Goal: Check status: Check status

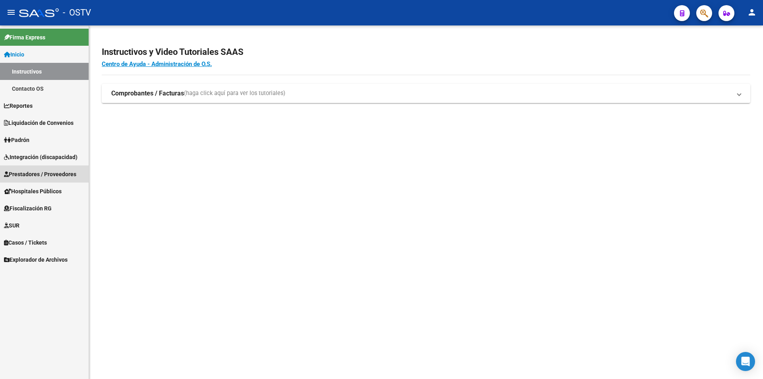
click at [21, 173] on span "Prestadores / Proveedores" at bounding box center [40, 174] width 72 height 9
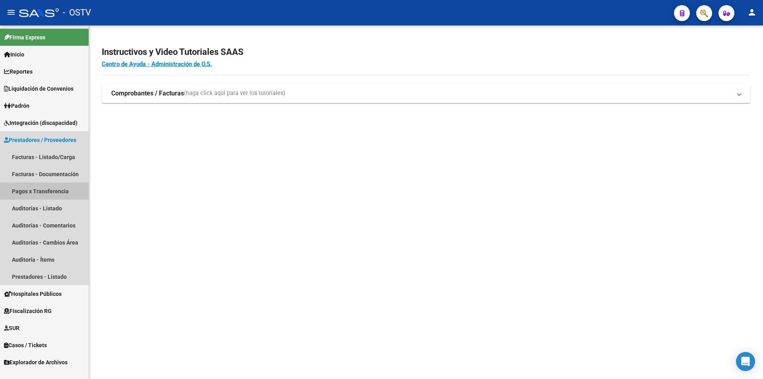
click at [31, 193] on link "Pagos x Transferencia" at bounding box center [44, 190] width 89 height 17
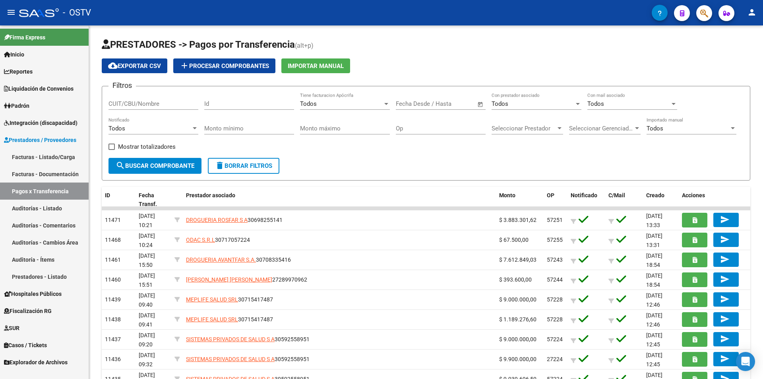
click at [35, 159] on link "Facturas - Listado/Carga" at bounding box center [44, 156] width 89 height 17
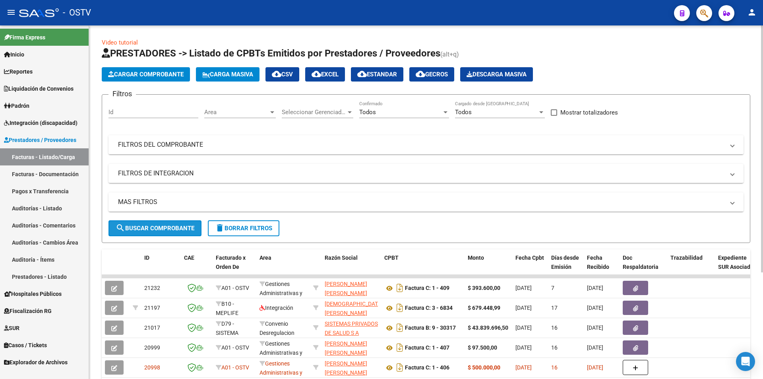
click at [160, 223] on button "search Buscar Comprobante" at bounding box center [154, 228] width 93 height 16
click at [172, 152] on mat-expansion-panel-header "FILTROS DEL COMPROBANTE" at bounding box center [425, 144] width 635 height 19
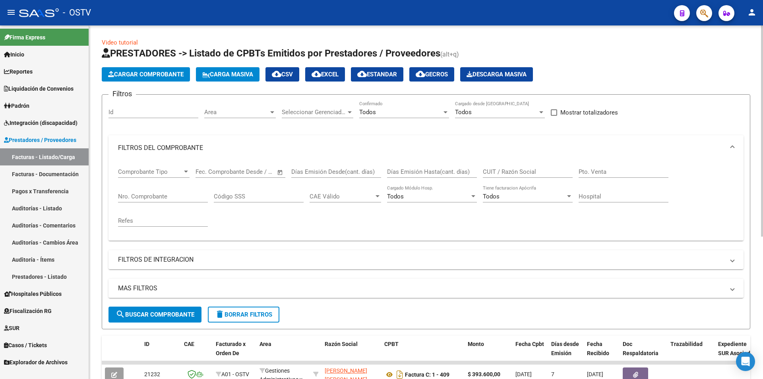
click at [167, 173] on span "Comprobante Tipo" at bounding box center [150, 171] width 64 height 7
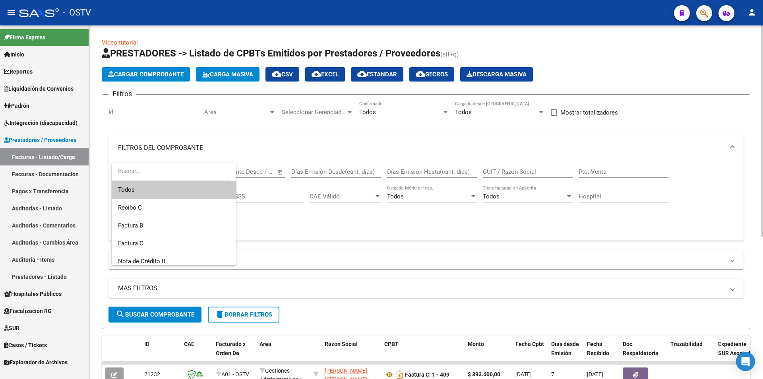
click at [167, 173] on input "dropdown search" at bounding box center [171, 171] width 118 height 18
click at [327, 224] on div at bounding box center [381, 189] width 763 height 379
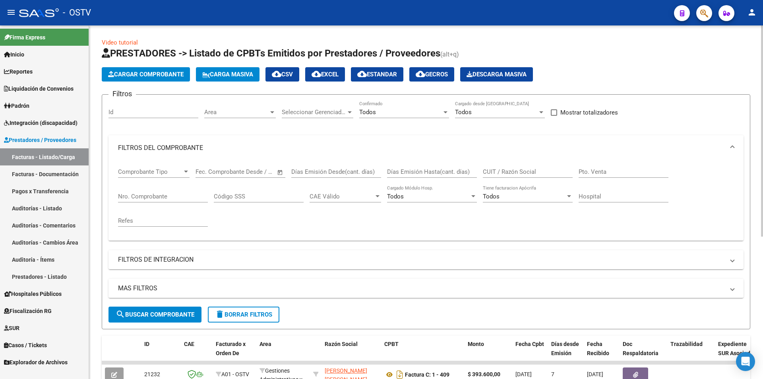
click at [513, 174] on input "CUIT / Razón Social" at bounding box center [528, 171] width 90 height 7
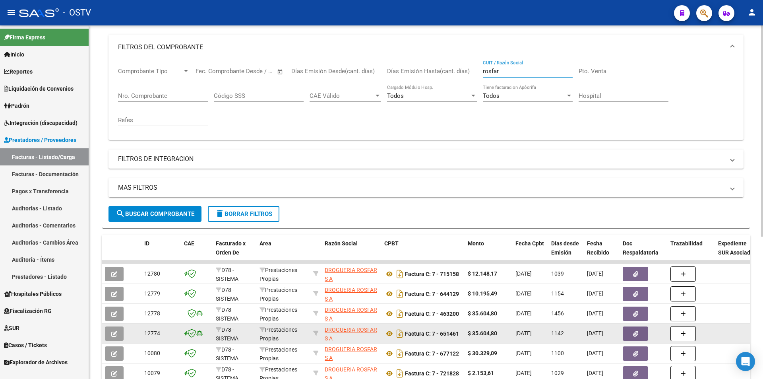
scroll to position [238, 0]
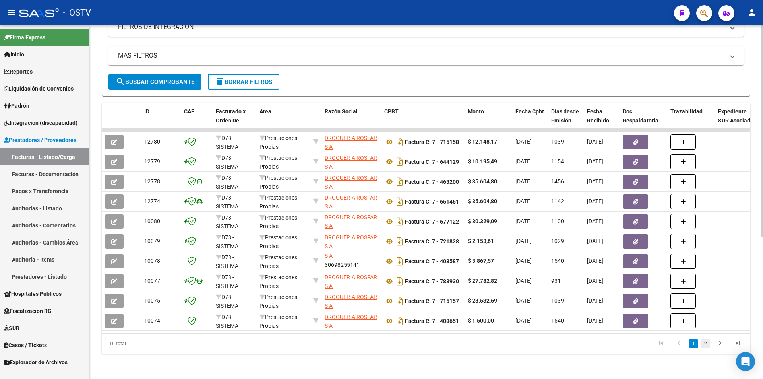
type input "rosfar"
click at [703, 345] on link "2" at bounding box center [705, 343] width 10 height 9
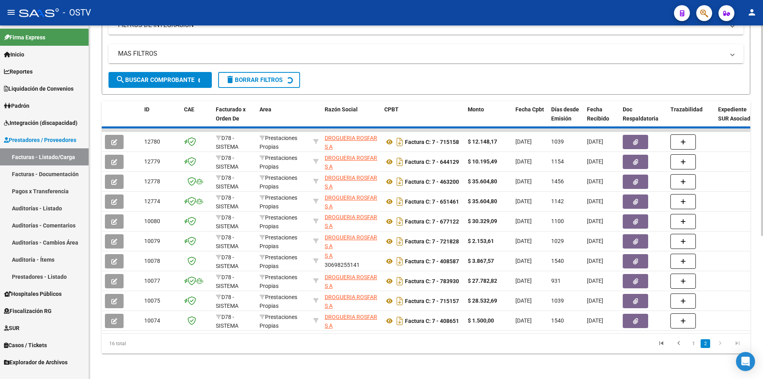
scroll to position [159, 0]
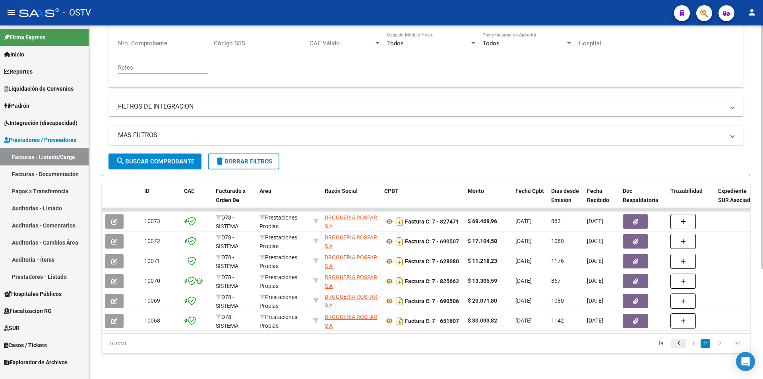
click at [681, 342] on icon "go to previous page" at bounding box center [678, 344] width 10 height 10
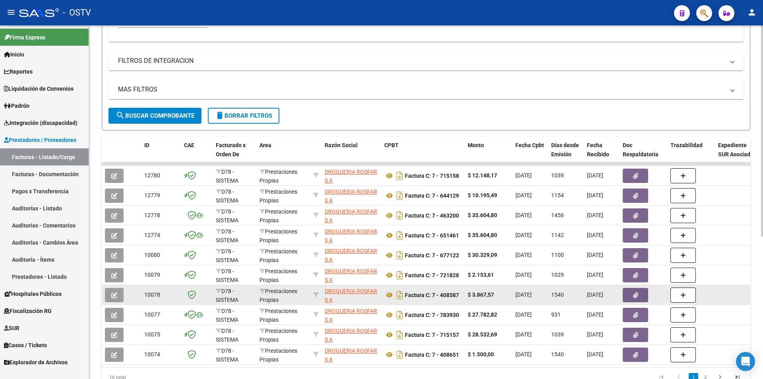
scroll to position [238, 0]
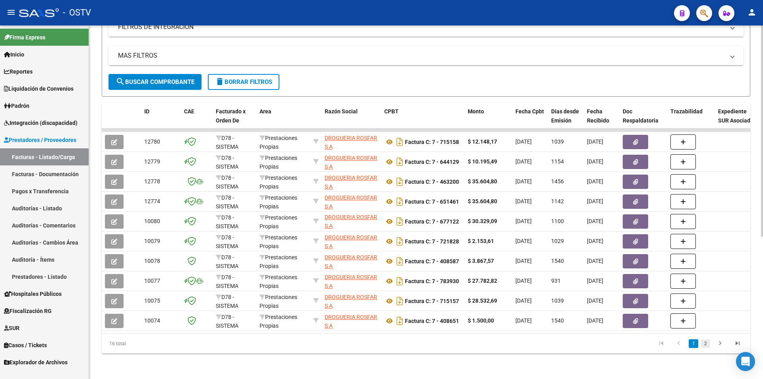
click at [703, 340] on link "2" at bounding box center [705, 343] width 10 height 9
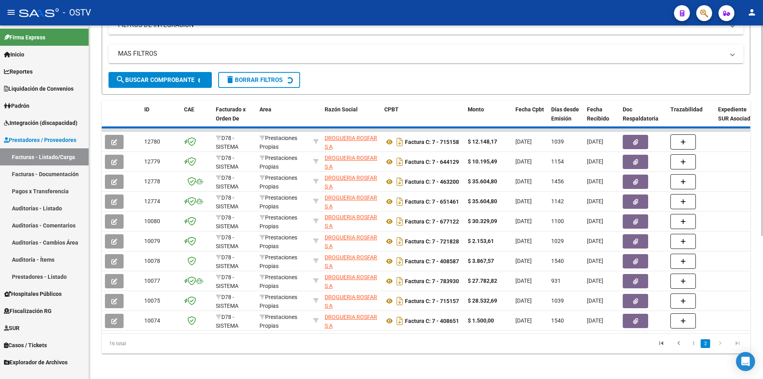
scroll to position [159, 0]
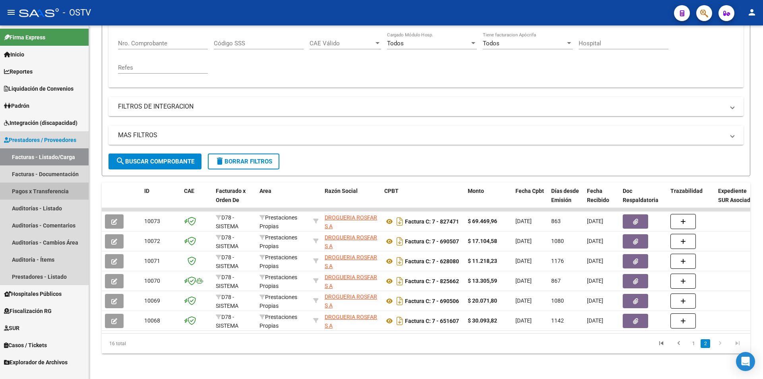
click at [23, 190] on link "Pagos x Transferencia" at bounding box center [44, 190] width 89 height 17
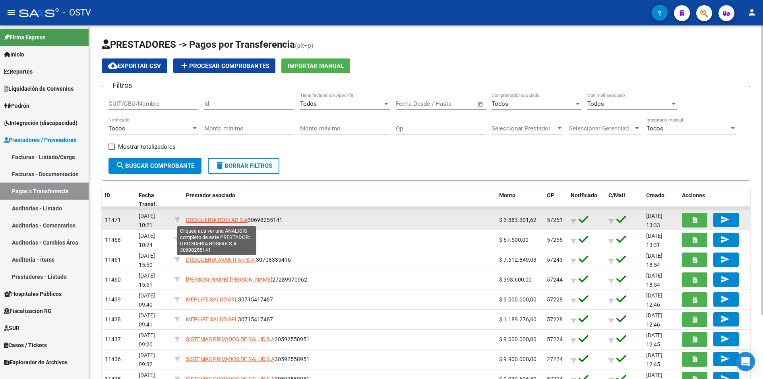
click at [198, 219] on span "DROGUERIA ROSFAR S A" at bounding box center [217, 220] width 62 height 6
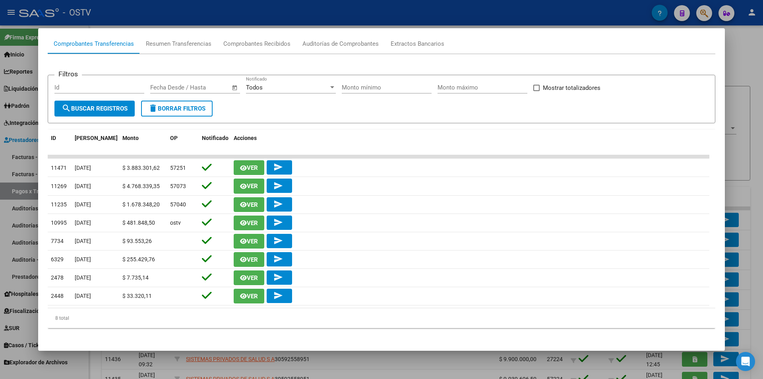
scroll to position [84, 0]
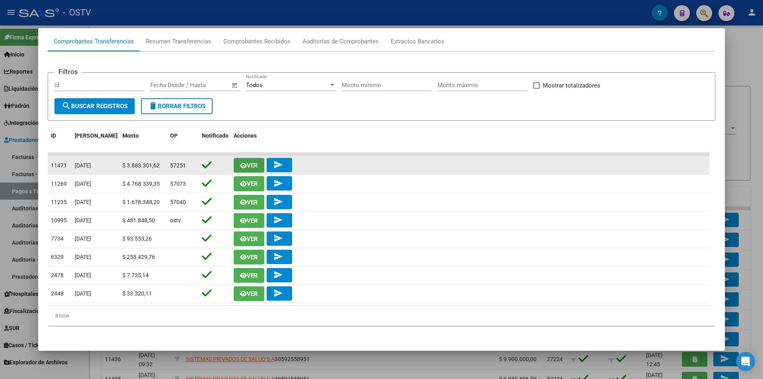
click at [250, 164] on span "Ver" at bounding box center [252, 165] width 11 height 7
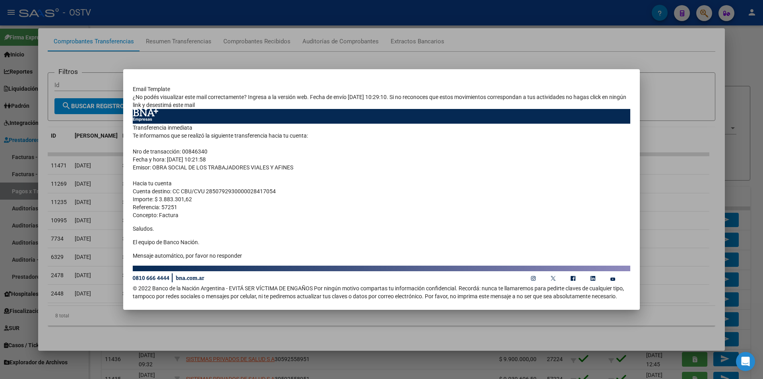
click at [199, 211] on td "Transferencia inmediata Te informamos que se realizó la siguiente transferencia…" at bounding box center [381, 194] width 497 height 141
click at [535, 214] on td "Transferencia inmediata Te informamos que se realizó la siguiente transferencia…" at bounding box center [381, 194] width 497 height 141
